Goal: Contribute content

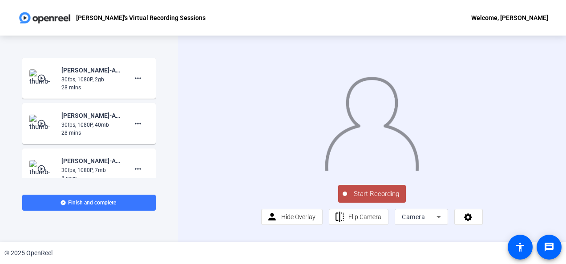
click at [386, 199] on span "Start Recording" at bounding box center [376, 194] width 59 height 10
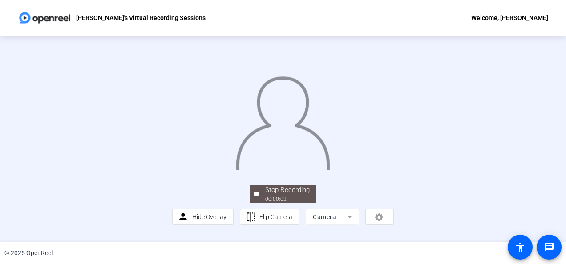
scroll to position [64, 0]
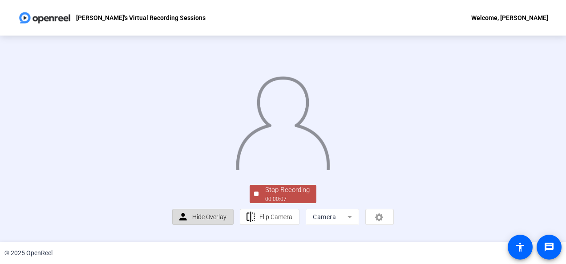
click at [197, 221] on span "Hide Overlay" at bounding box center [209, 217] width 34 height 7
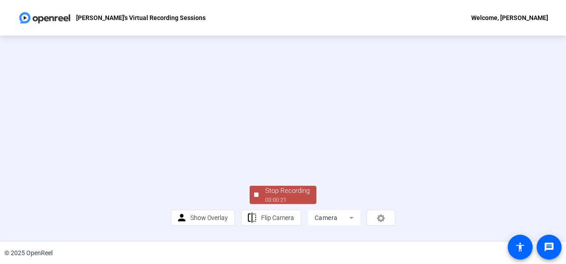
scroll to position [65, 0]
click at [275, 193] on div "Stop Recording" at bounding box center [287, 191] width 45 height 10
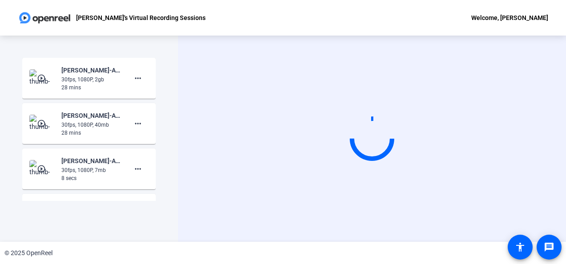
scroll to position [0, 0]
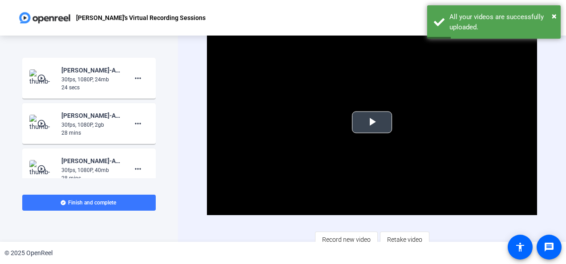
click at [372, 122] on span "Video Player" at bounding box center [372, 122] width 0 height 0
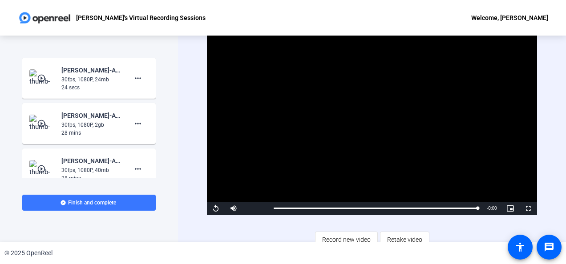
scroll to position [7, 0]
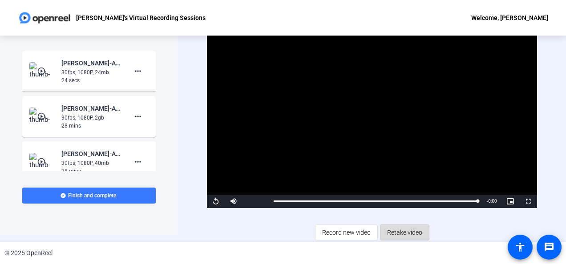
click at [401, 232] on span "Retake video" at bounding box center [404, 232] width 35 height 17
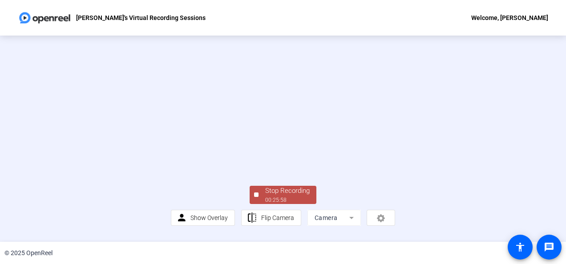
scroll to position [65, 0]
click at [294, 203] on div "00:26:00" at bounding box center [287, 200] width 45 height 8
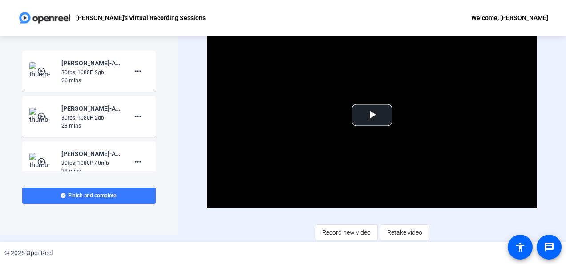
scroll to position [7, 0]
click at [338, 232] on span "Record new video" at bounding box center [346, 232] width 49 height 17
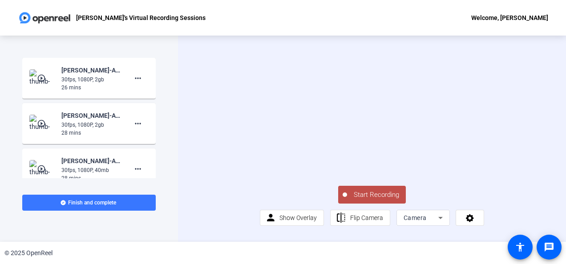
click at [368, 200] on span "Start Recording" at bounding box center [376, 195] width 59 height 10
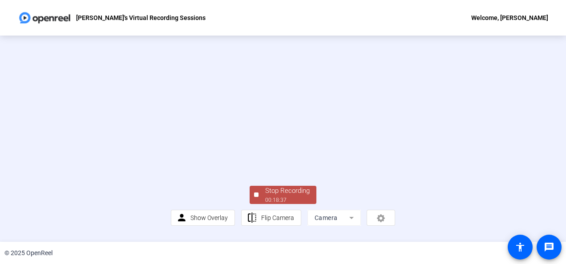
click at [368, 178] on video at bounding box center [283, 115] width 225 height 126
click at [286, 196] on div "Stop Recording" at bounding box center [287, 191] width 45 height 10
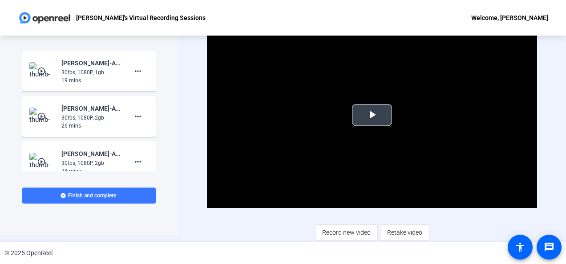
scroll to position [6, 0]
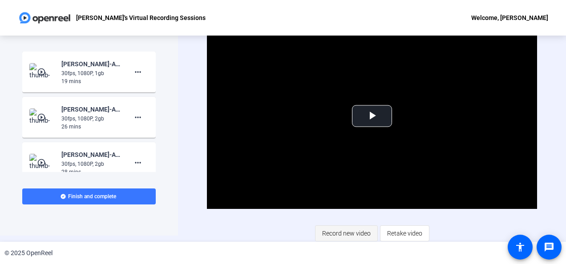
click at [340, 230] on span "Record new video" at bounding box center [346, 233] width 49 height 17
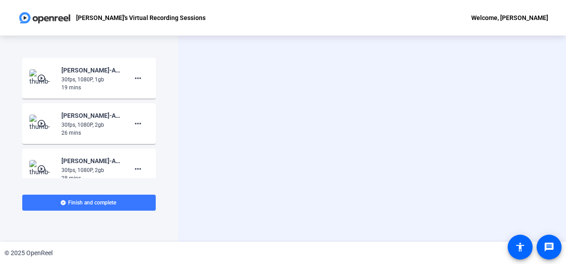
scroll to position [0, 0]
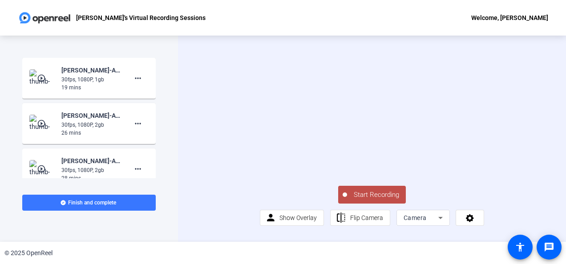
click at [370, 204] on button "Start Recording" at bounding box center [372, 195] width 68 height 18
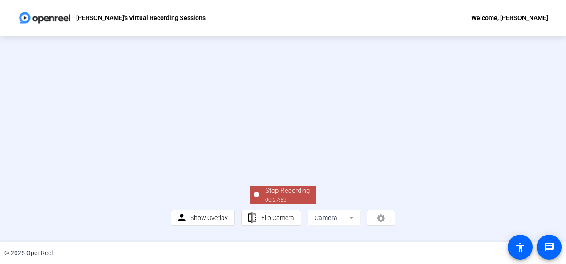
scroll to position [65, 0]
click at [273, 204] on div "00:27:55" at bounding box center [287, 200] width 45 height 8
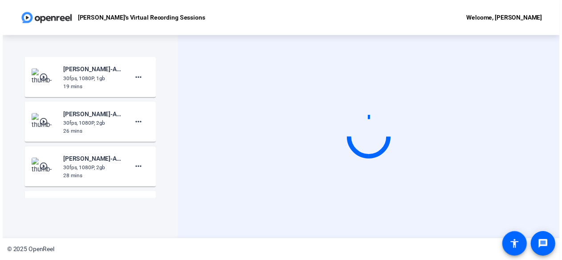
scroll to position [0, 0]
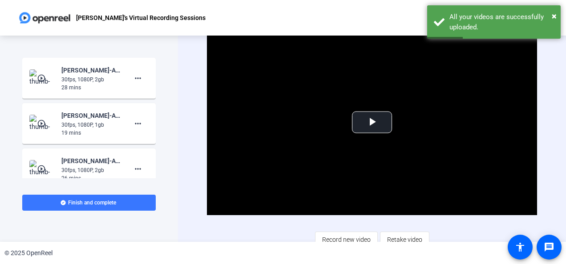
click at [273, 205] on video "Video Player" at bounding box center [372, 123] width 330 height 186
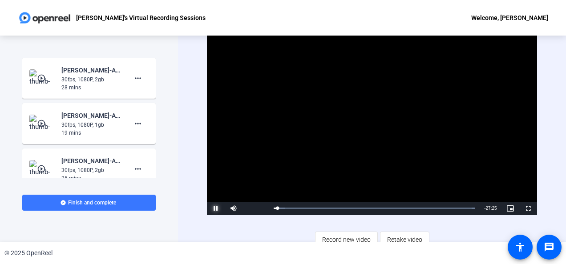
click at [215, 209] on span "Video Player" at bounding box center [216, 209] width 18 height 0
